Goal: Information Seeking & Learning: Learn about a topic

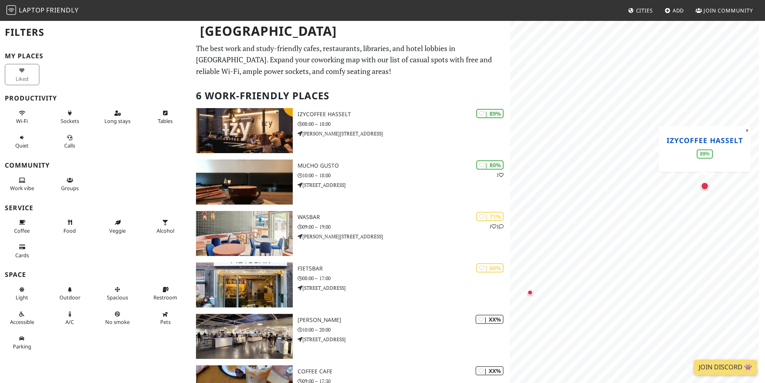
click at [695, 138] on link "IzyCoffee Hasselt" at bounding box center [705, 140] width 76 height 10
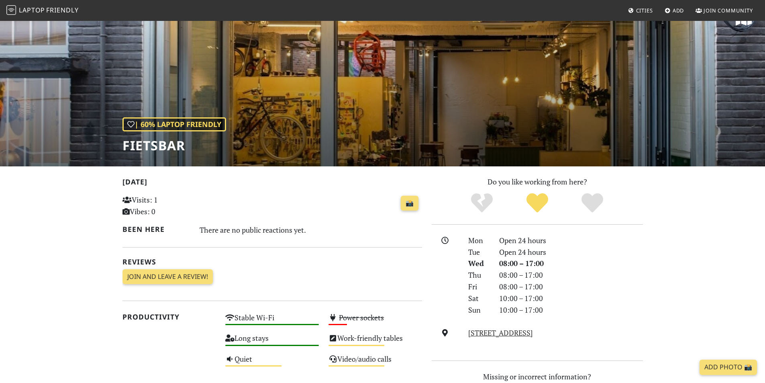
scroll to position [40, 0]
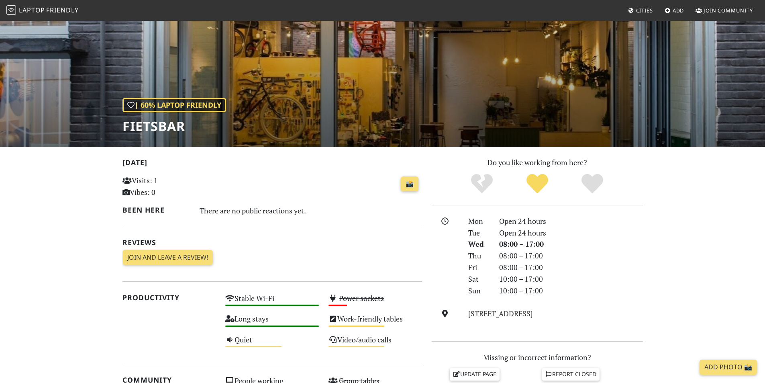
click at [306, 98] on div "| 60% Laptop Friendly Fietsbar" at bounding box center [382, 63] width 765 height 167
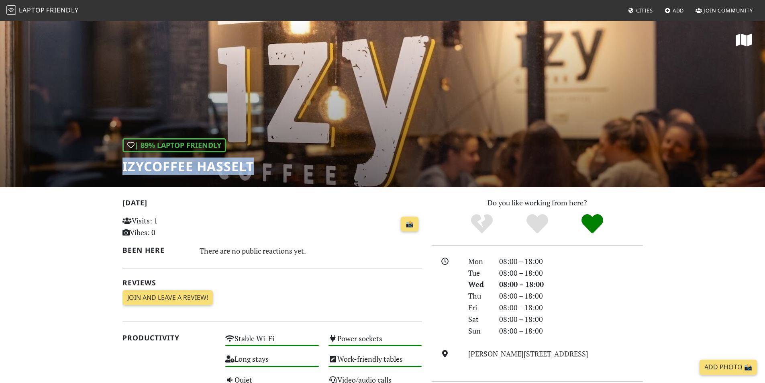
drag, startPoint x: 122, startPoint y: 166, endPoint x: 261, endPoint y: 165, distance: 138.5
click at [261, 165] on div "| 89% Laptop Friendly IzyCoffee Hasselt" at bounding box center [382, 103] width 765 height 167
copy h1 "IzyCoffee Hasselt"
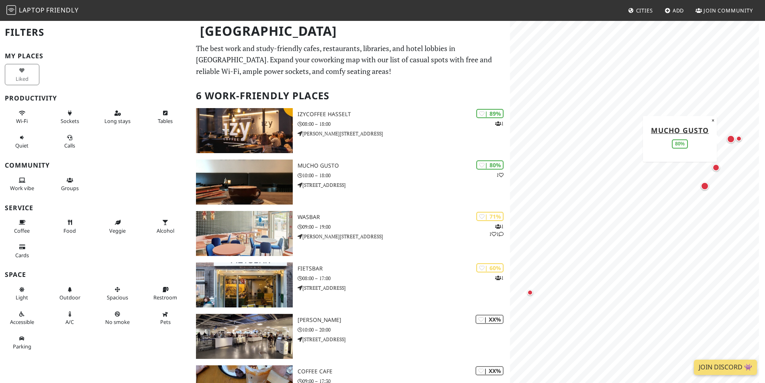
click at [176, 154] on div "My Places Liked Productivity Wi-Fi Sockets Long stays Tables Quiet Calls Commun…" at bounding box center [95, 203] width 181 height 302
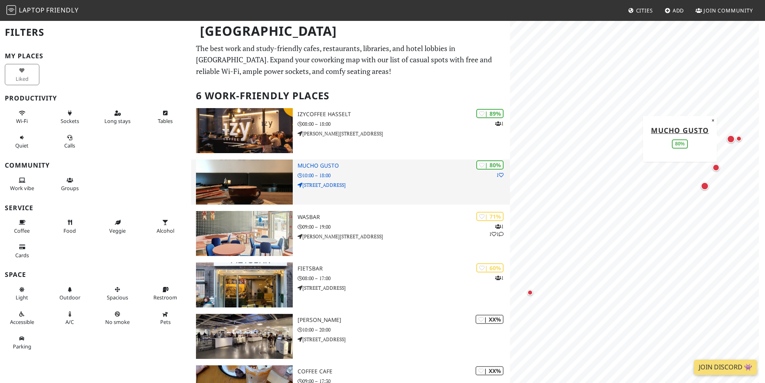
click at [326, 166] on h3 "Mucho Gusto" at bounding box center [404, 165] width 212 height 7
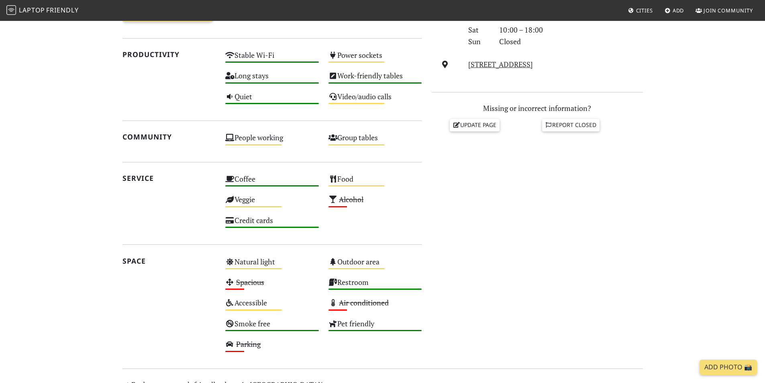
scroll to position [382, 0]
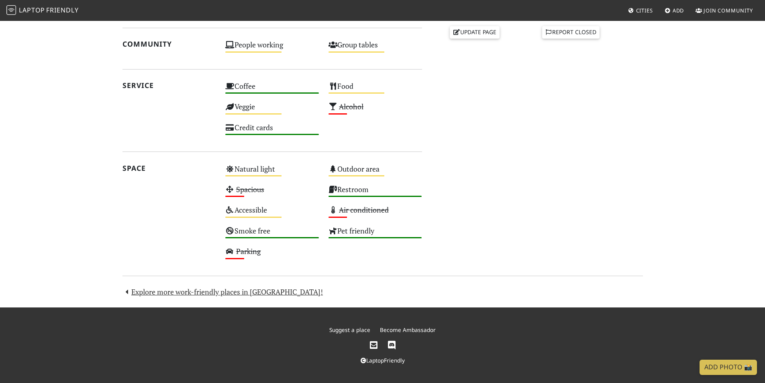
click at [230, 298] on section "Today Visits: 1 Vibes: 0 📸 Been here Reviews Join and leave a review! Join and …" at bounding box center [382, 56] width 765 height 502
click at [230, 294] on link "Explore more work-friendly places in Hasselt!" at bounding box center [222, 292] width 201 height 10
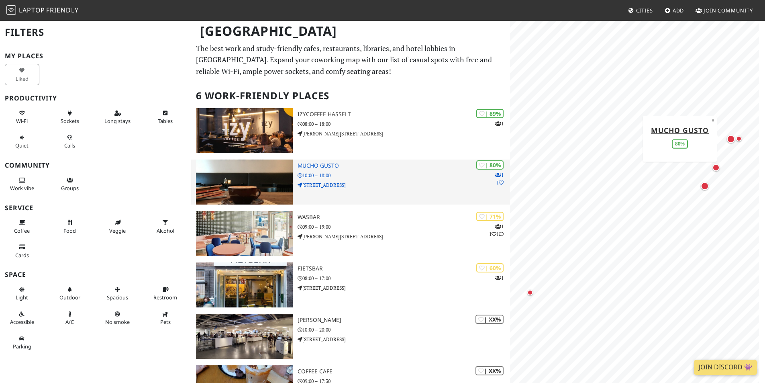
click at [322, 167] on h3 "Mucho Gusto" at bounding box center [404, 165] width 212 height 7
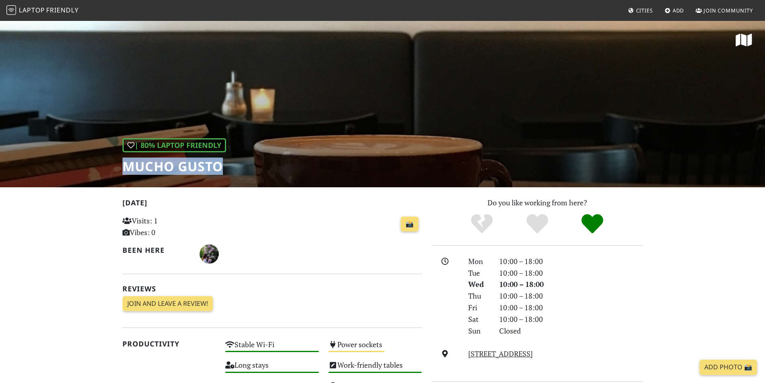
drag, startPoint x: 126, startPoint y: 170, endPoint x: 224, endPoint y: 173, distance: 97.2
click at [224, 173] on h1 "Mucho Gusto" at bounding box center [174, 166] width 104 height 15
copy h1 "Mucho Gusto"
